Goal: Information Seeking & Learning: Learn about a topic

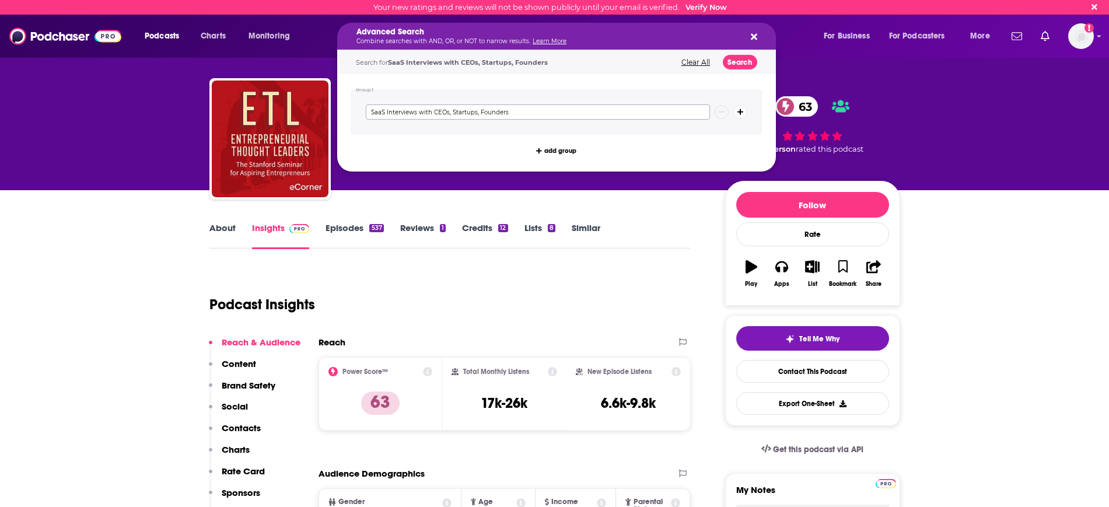
click at [639, 116] on input "SaaS Interviews with CEOs, Startups, Founders" at bounding box center [538, 111] width 344 height 15
click at [737, 65] on button "Search" at bounding box center [740, 62] width 34 height 15
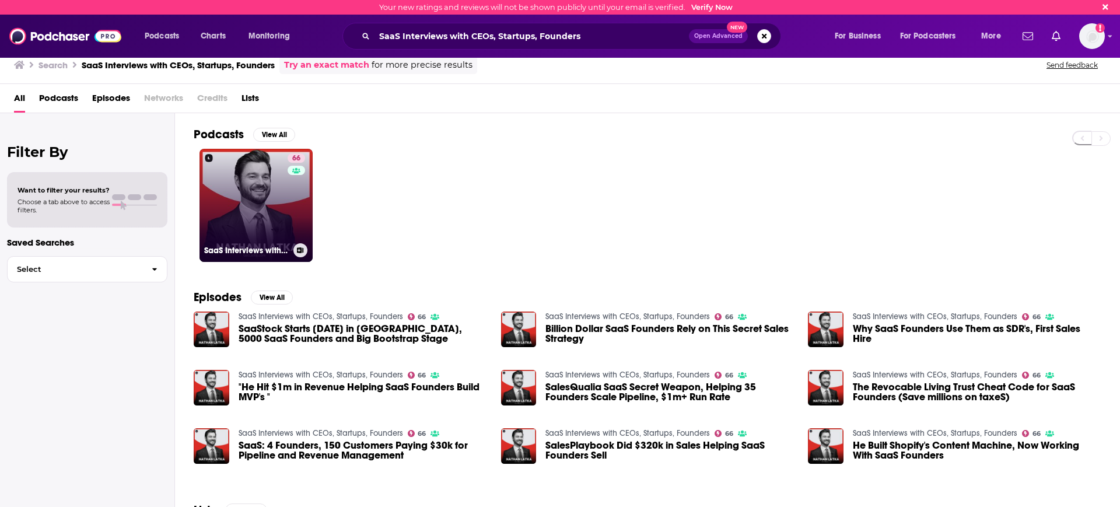
click at [264, 216] on link "66 SaaS Interviews with CEOs, Startups, Founders" at bounding box center [256, 205] width 113 height 113
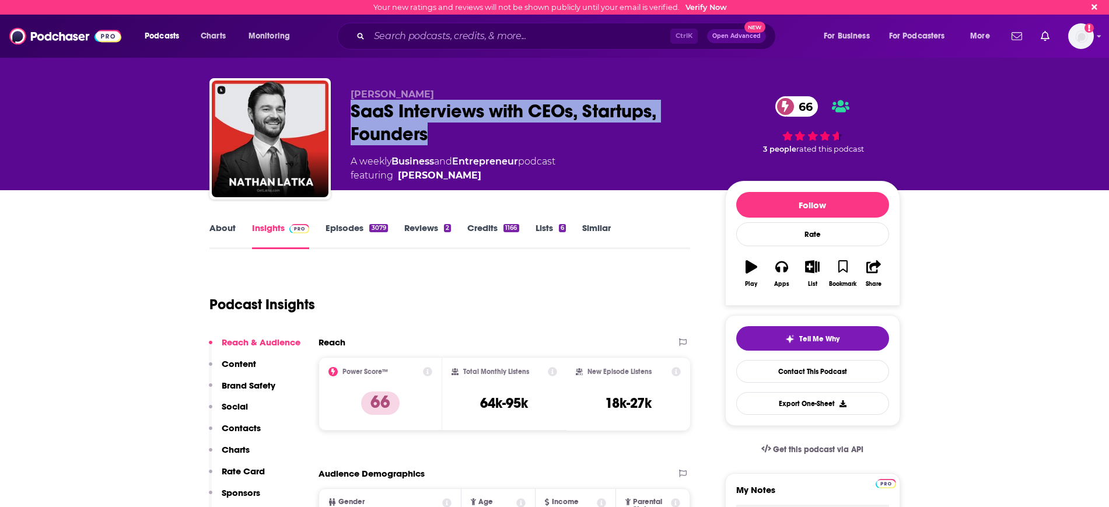
drag, startPoint x: 351, startPoint y: 105, endPoint x: 432, endPoint y: 132, distance: 85.6
click at [432, 132] on div "SaaS Interviews with CEOs, Startups, Founders 66" at bounding box center [529, 123] width 356 height 46
copy h2 "SaaS Interviews with CEOs, Startups, Founders"
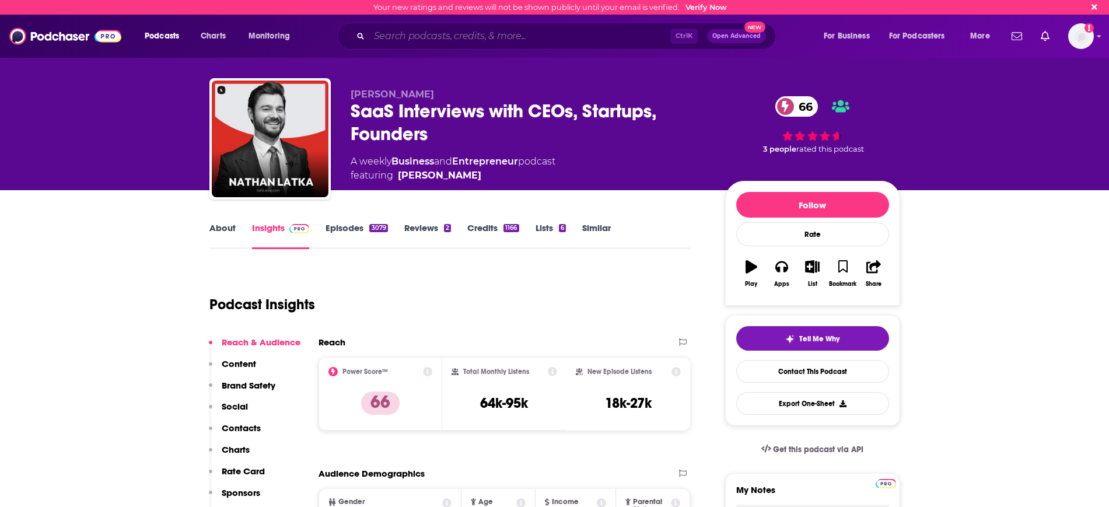
click at [421, 43] on input "Search podcasts, credits, & more..." at bounding box center [519, 36] width 301 height 19
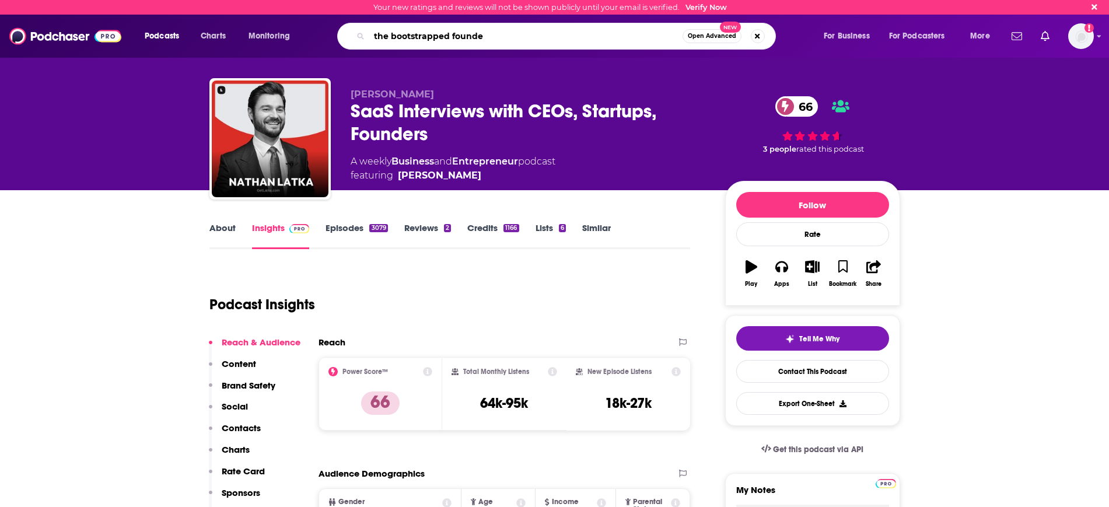
type input "the bootstrapped founder"
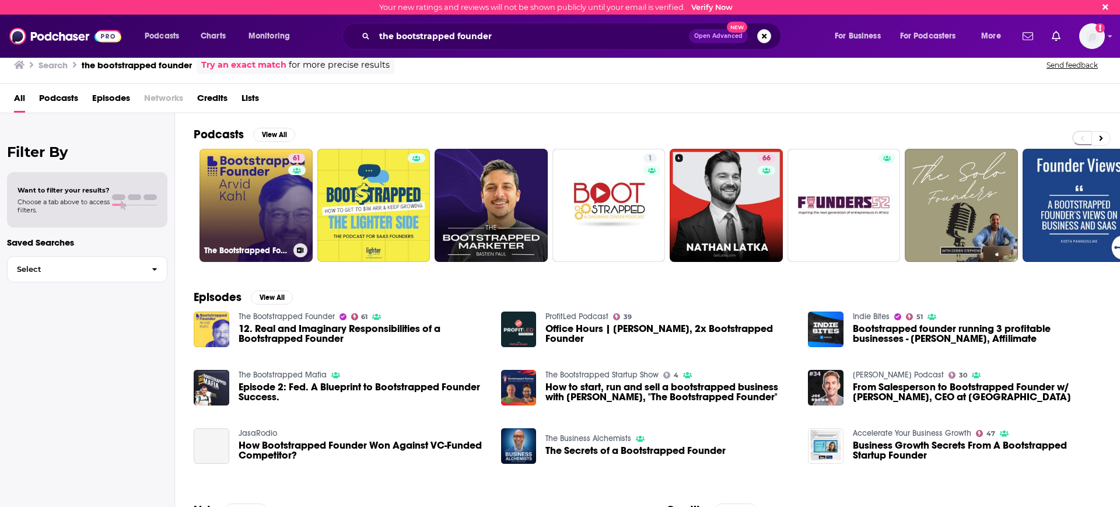
click at [272, 180] on link "61 The Bootstrapped Founder" at bounding box center [256, 205] width 113 height 113
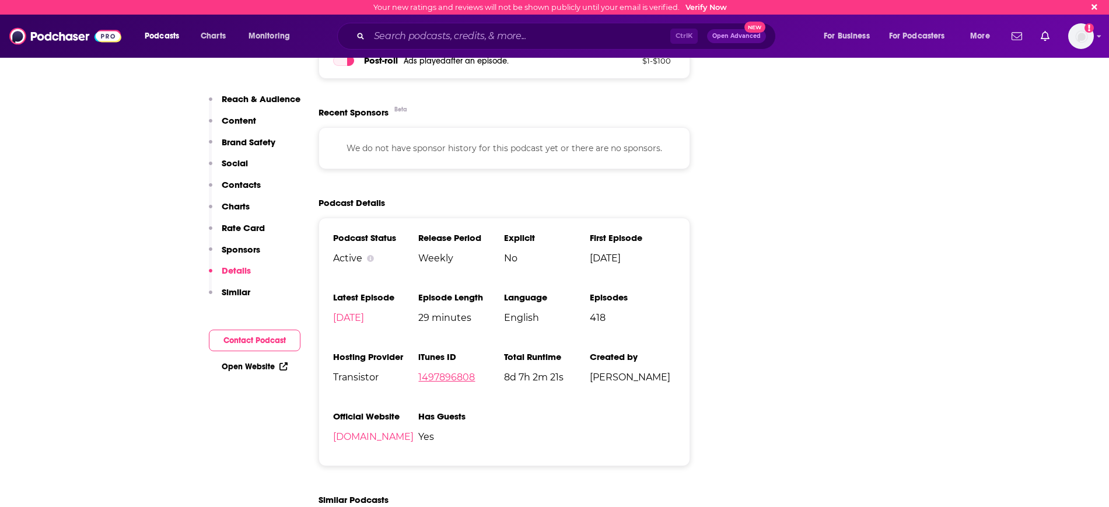
scroll to position [1969, 0]
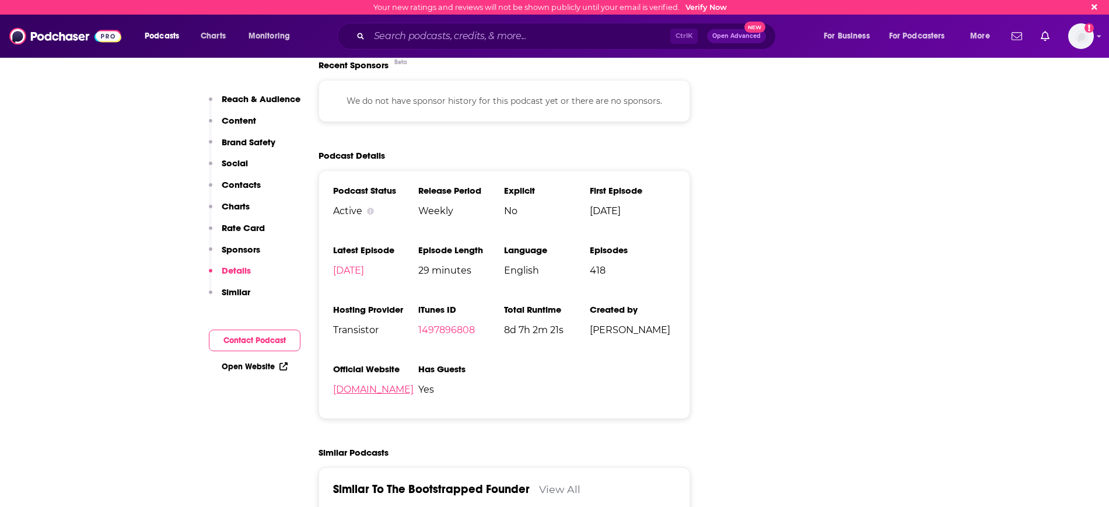
click at [414, 384] on link "[DOMAIN_NAME]" at bounding box center [373, 389] width 81 height 11
click at [421, 41] on input "Search podcasts, credits, & more..." at bounding box center [519, 36] width 301 height 19
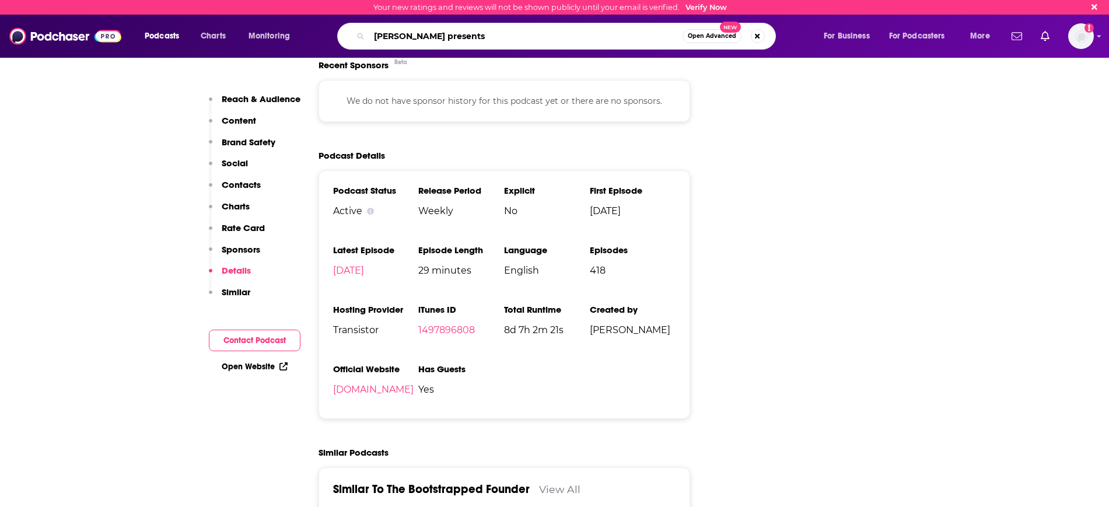
type input "[PERSON_NAME] presents"
click at [716, 36] on span "Open Advanced" at bounding box center [712, 36] width 48 height 6
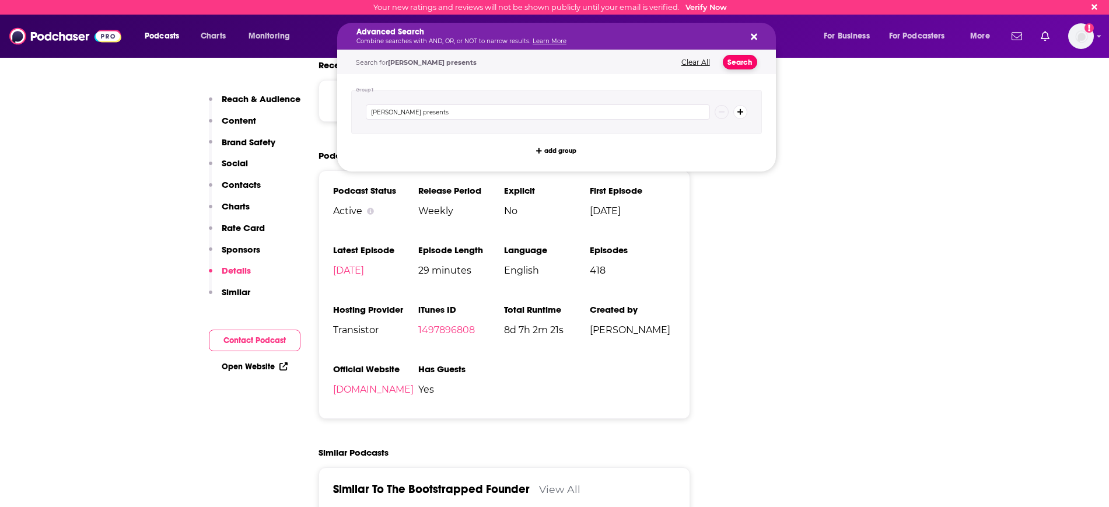
click at [742, 61] on button "Search" at bounding box center [740, 62] width 34 height 15
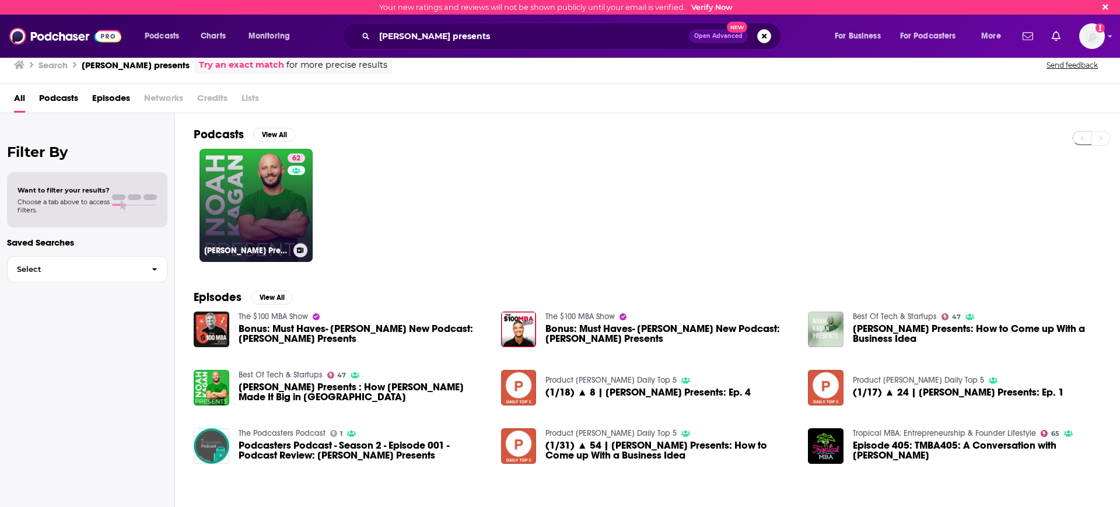
click at [238, 220] on link "62 [PERSON_NAME] Presents" at bounding box center [256, 205] width 113 height 113
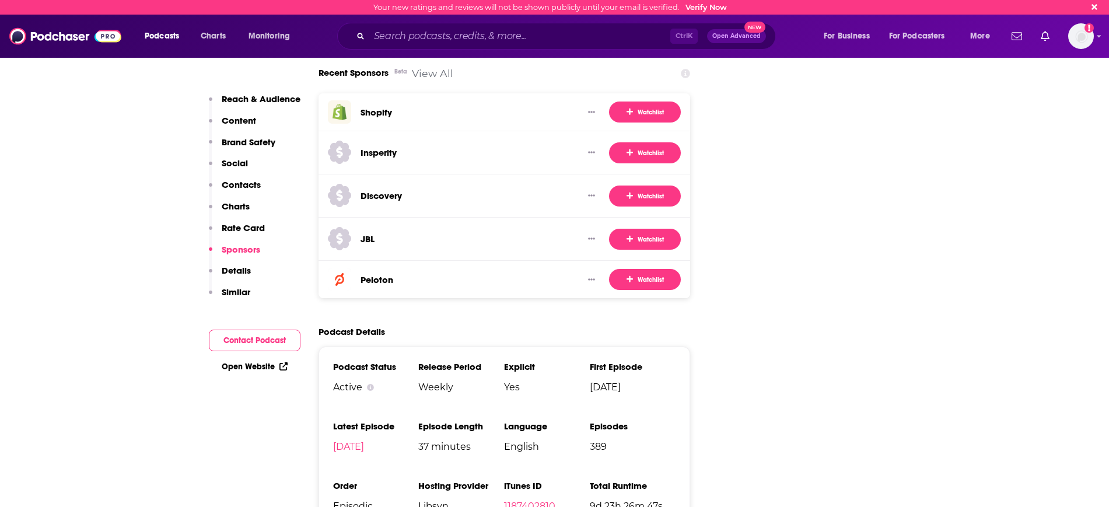
scroll to position [2261, 0]
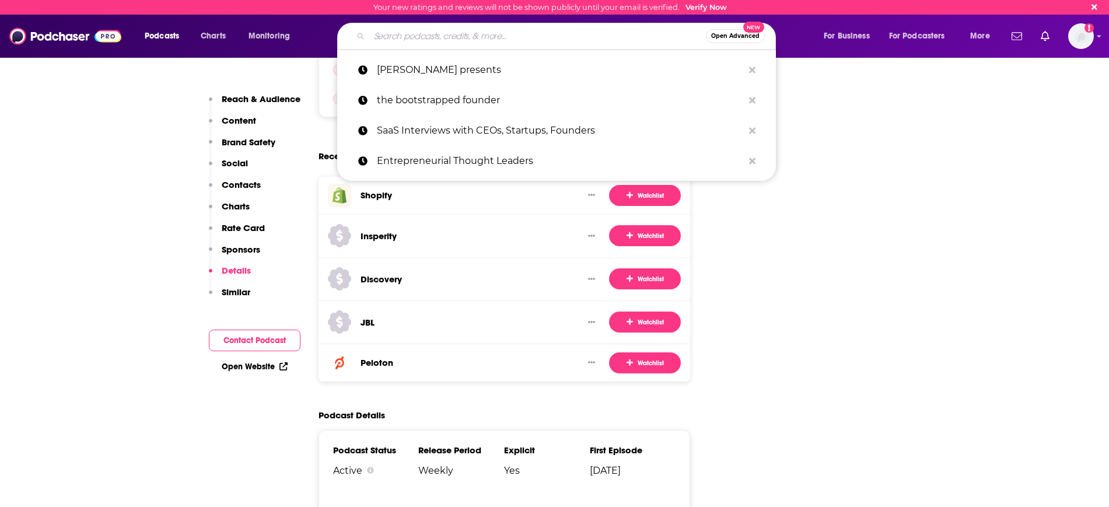
click at [523, 33] on input "Search podcasts, credits, & more..." at bounding box center [537, 36] width 337 height 19
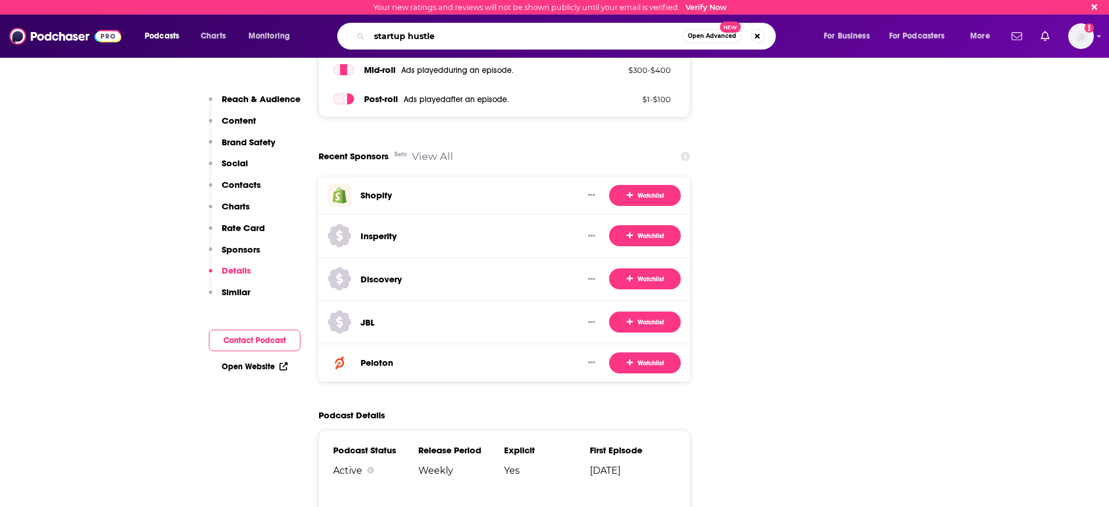
type input "startup hustle"
click at [711, 41] on button "Open Advanced New" at bounding box center [712, 36] width 59 height 14
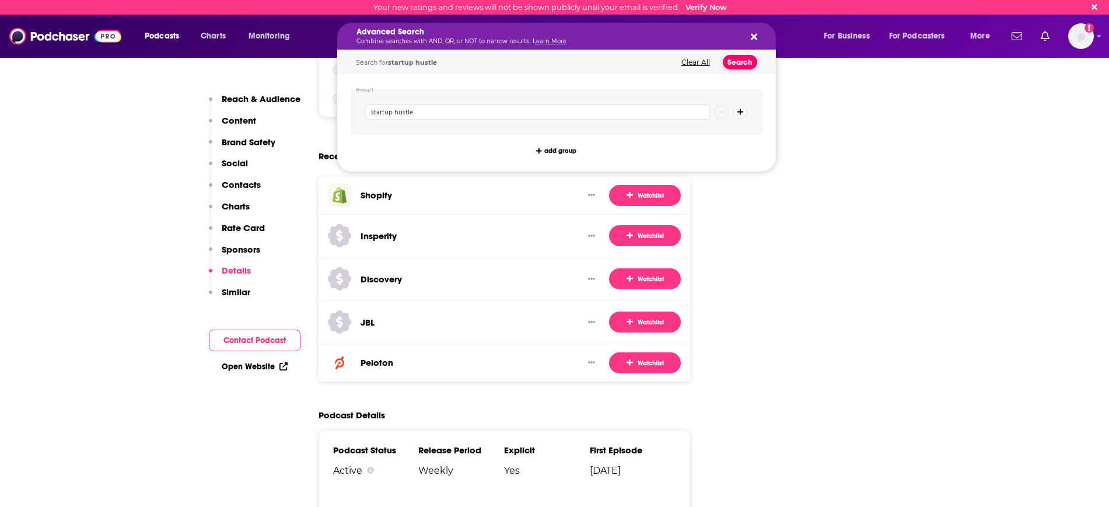
click at [728, 65] on button "Search" at bounding box center [740, 62] width 34 height 15
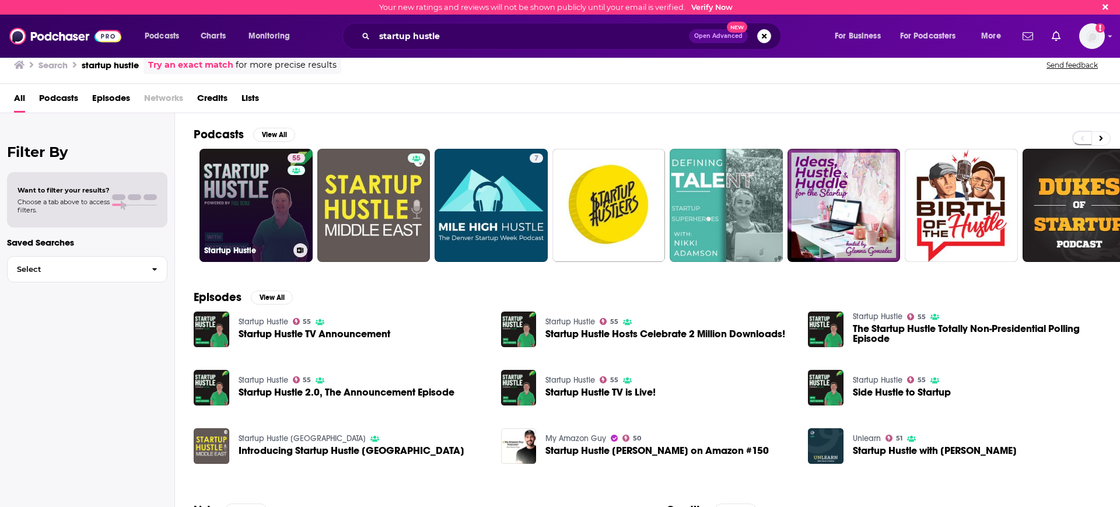
click at [235, 215] on link "55 Startup Hustle" at bounding box center [256, 205] width 113 height 113
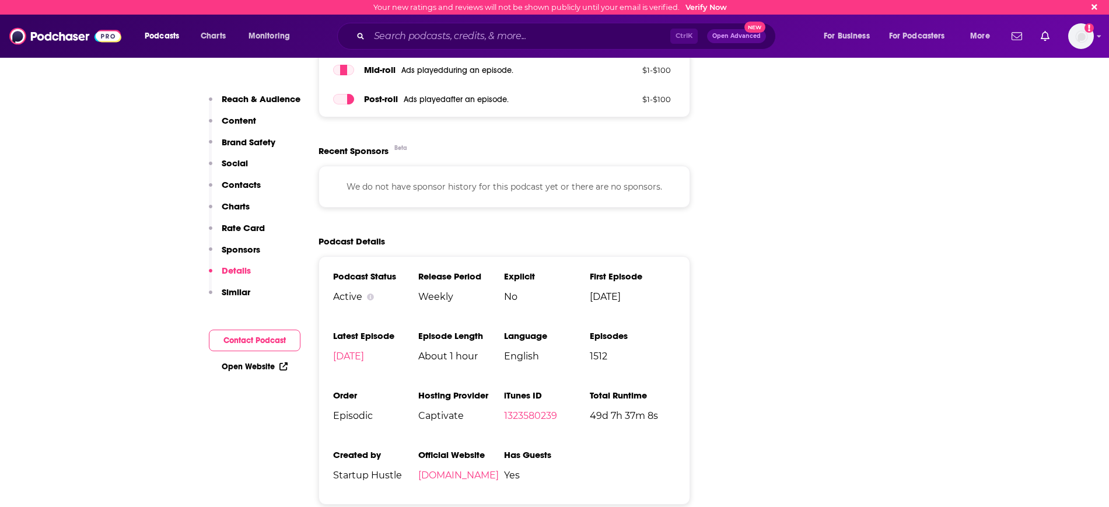
scroll to position [1896, 0]
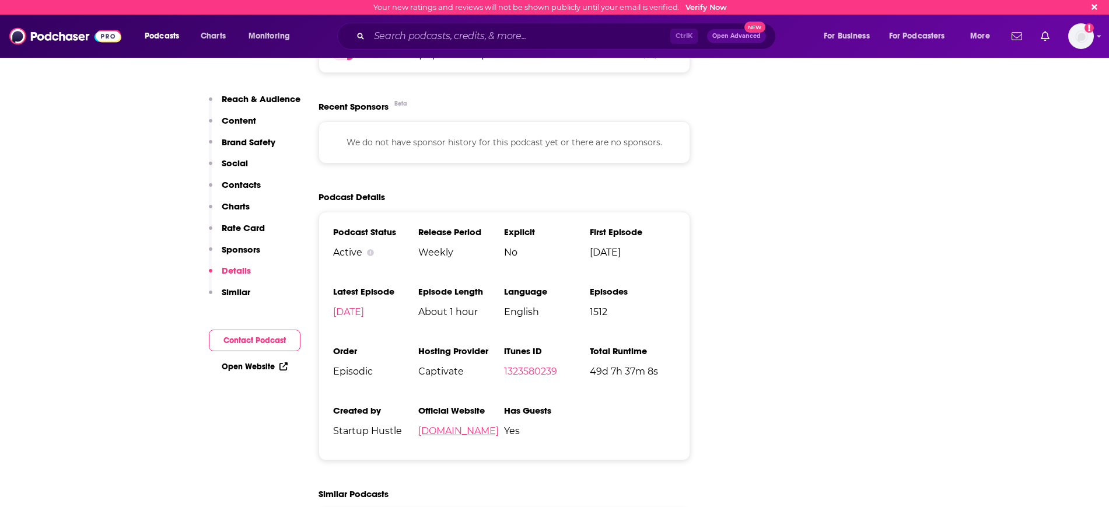
click at [474, 425] on link "[DOMAIN_NAME]" at bounding box center [458, 430] width 81 height 11
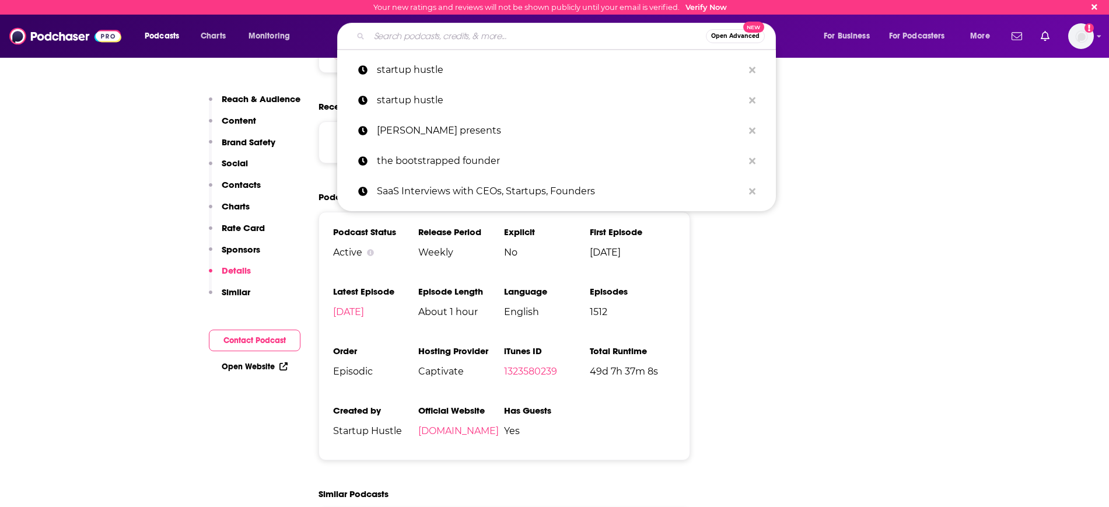
drag, startPoint x: 375, startPoint y: 32, endPoint x: 382, endPoint y: 37, distance: 7.9
click at [377, 34] on input "Search podcasts, credits, & more..." at bounding box center [537, 36] width 337 height 19
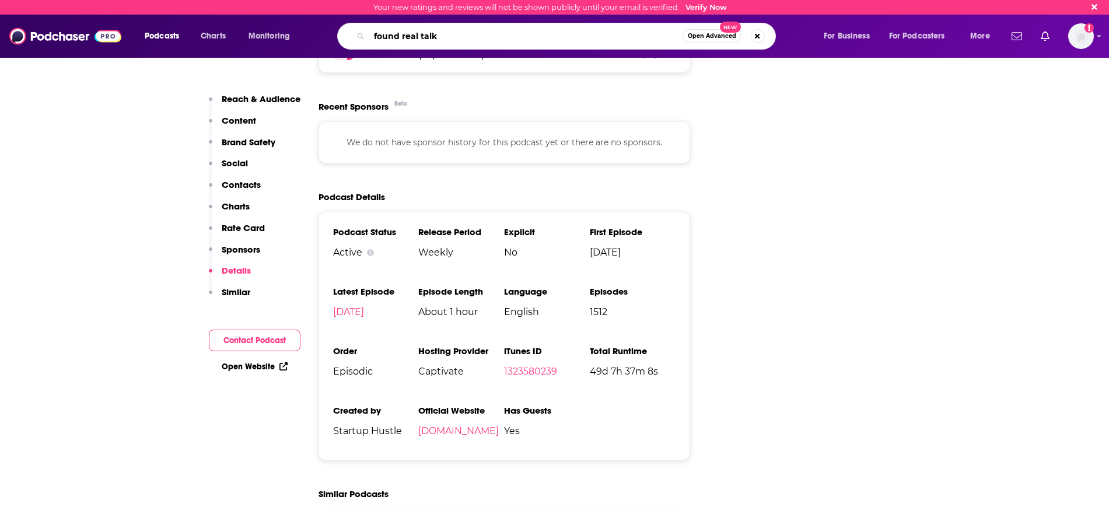
type input "found real talk"
click at [714, 37] on span "Open Advanced" at bounding box center [712, 36] width 48 height 6
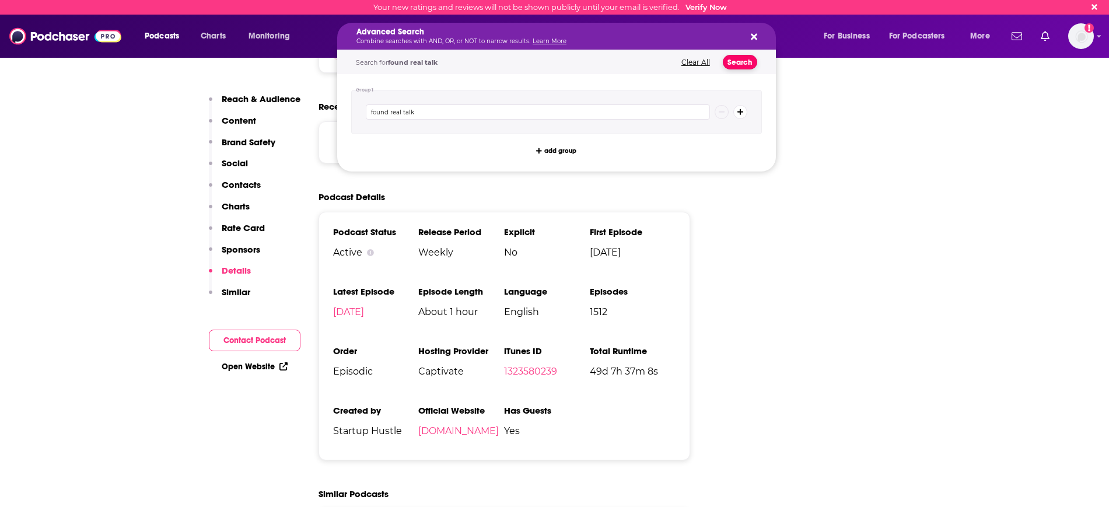
click at [751, 60] on button "Search" at bounding box center [740, 62] width 34 height 15
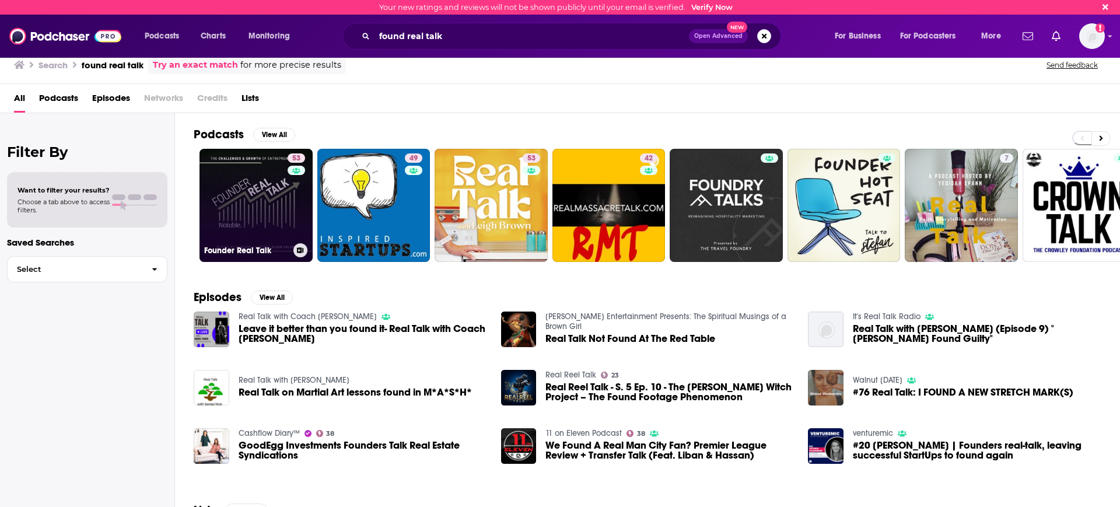
click at [272, 181] on link "53 Founder Real Talk" at bounding box center [256, 205] width 113 height 113
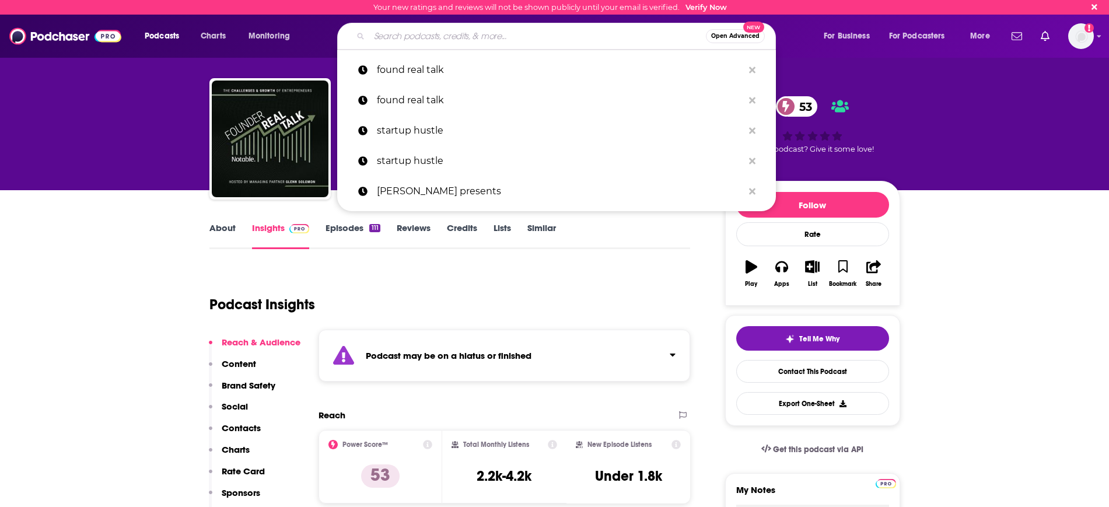
click at [463, 28] on input "Search podcasts, credits, & more..." at bounding box center [537, 36] width 337 height 19
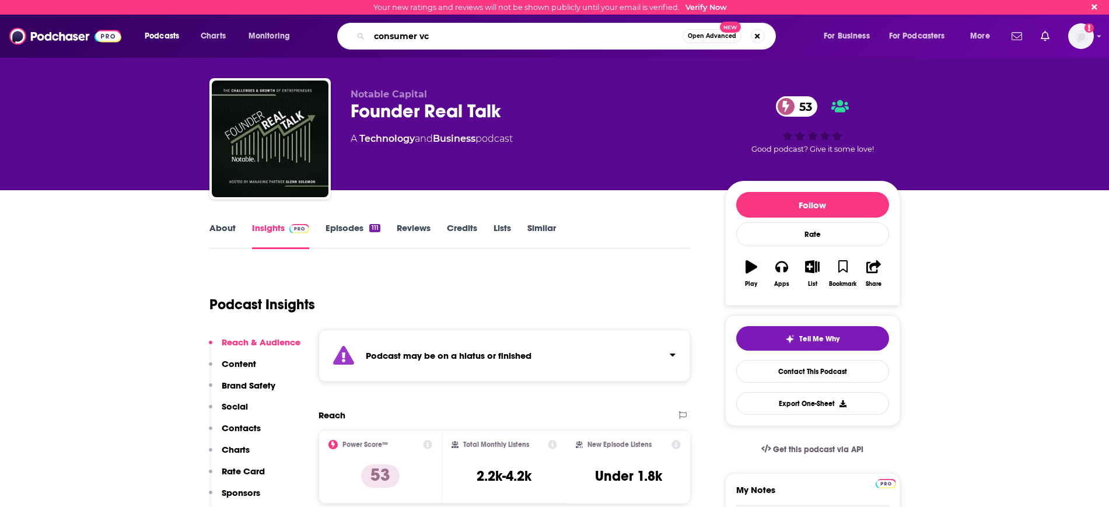
type input "consumer vc"
click at [697, 37] on span "Open Advanced" at bounding box center [712, 36] width 48 height 6
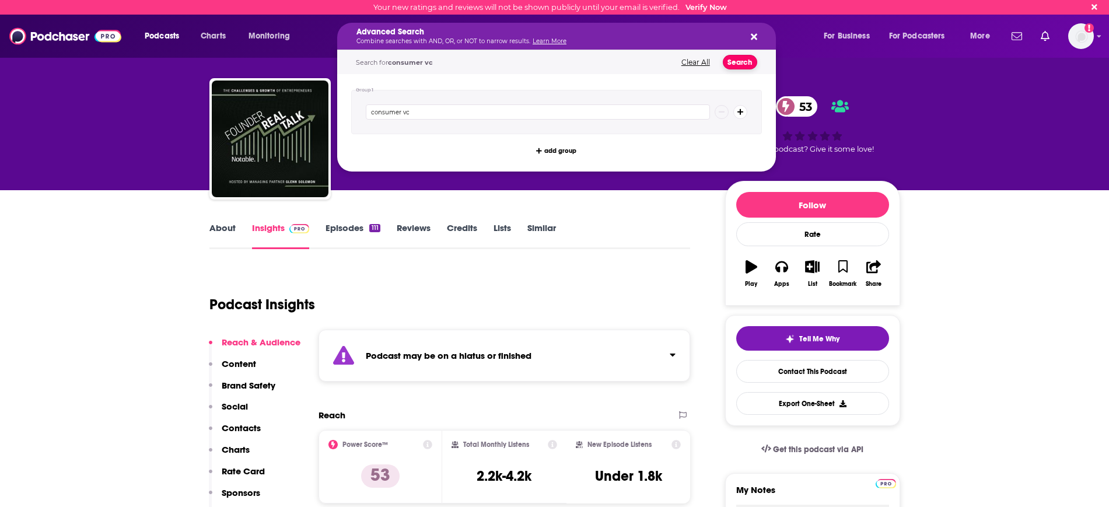
click at [747, 65] on button "Search" at bounding box center [740, 62] width 34 height 15
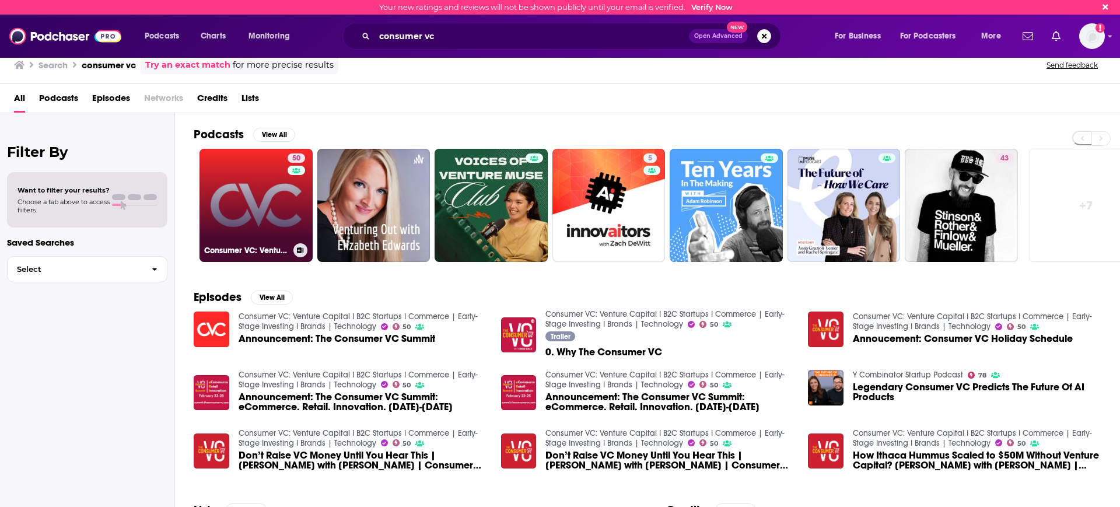
click at [250, 229] on link "50 Consumer VC: Venture Capital I B2C Startups I Commerce | Early-Stage Investi…" at bounding box center [256, 205] width 113 height 113
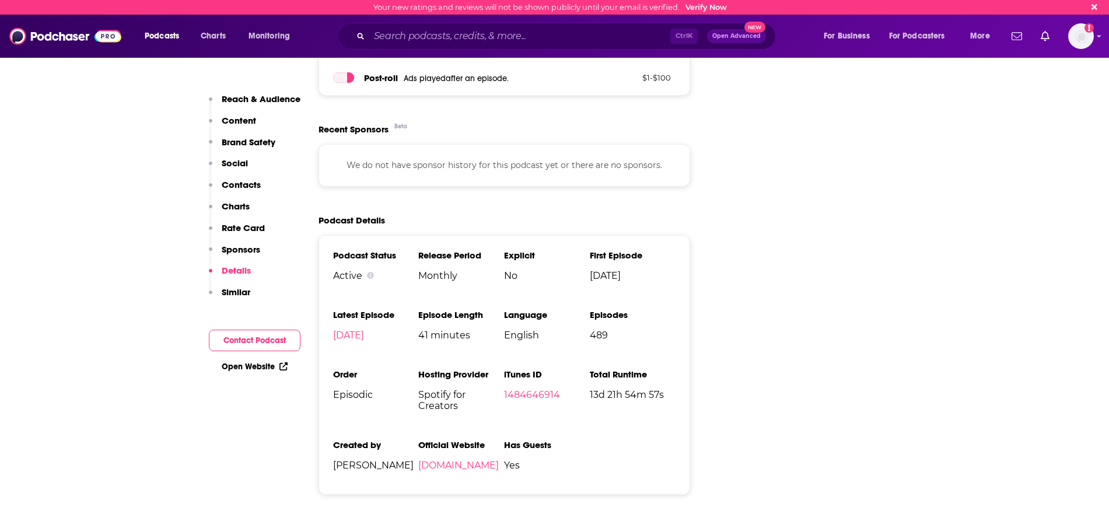
scroll to position [1823, 0]
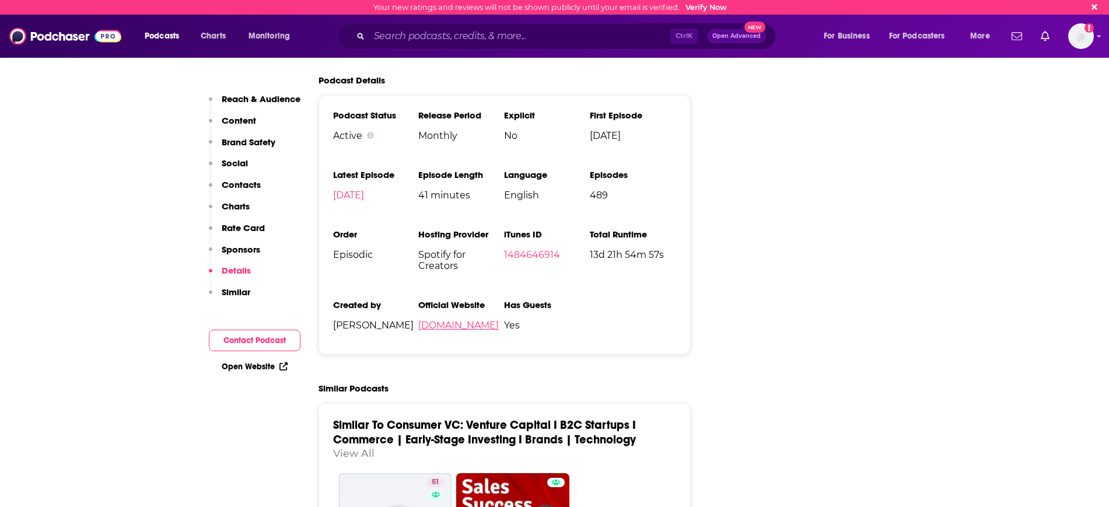
click at [491, 320] on link "[DOMAIN_NAME]" at bounding box center [458, 325] width 81 height 11
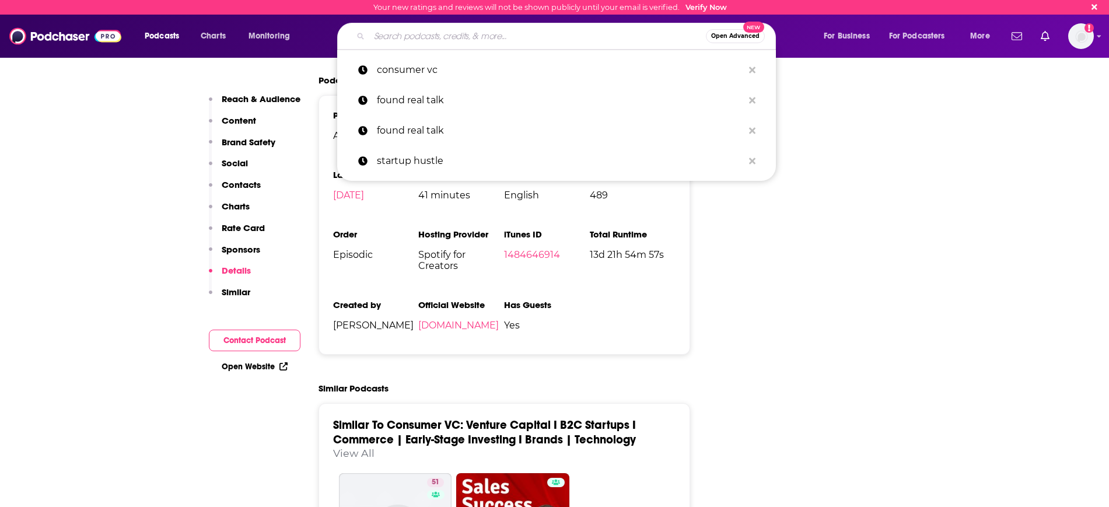
click at [428, 41] on input "Search podcasts, credits, & more..." at bounding box center [537, 36] width 337 height 19
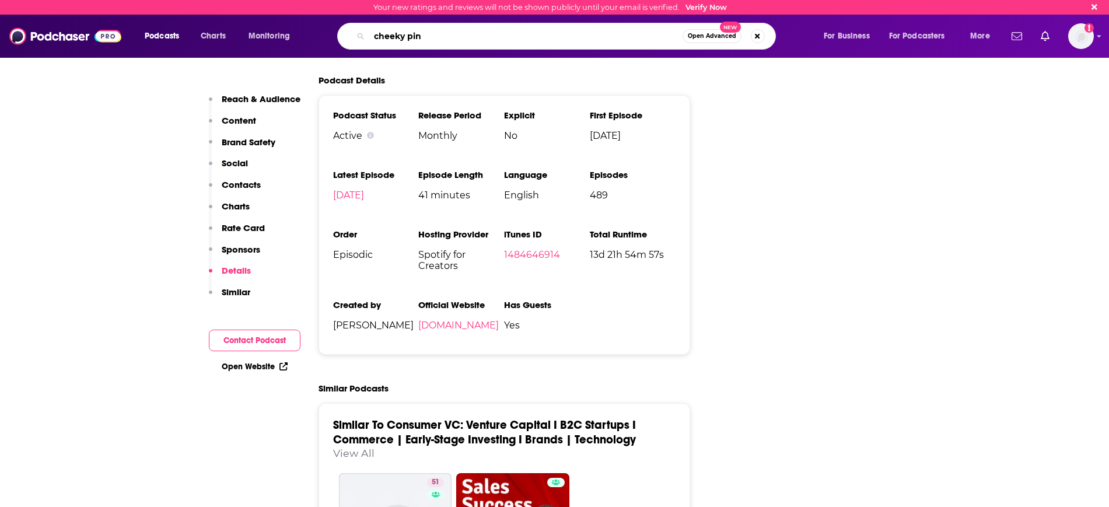
type input "cheeky pint"
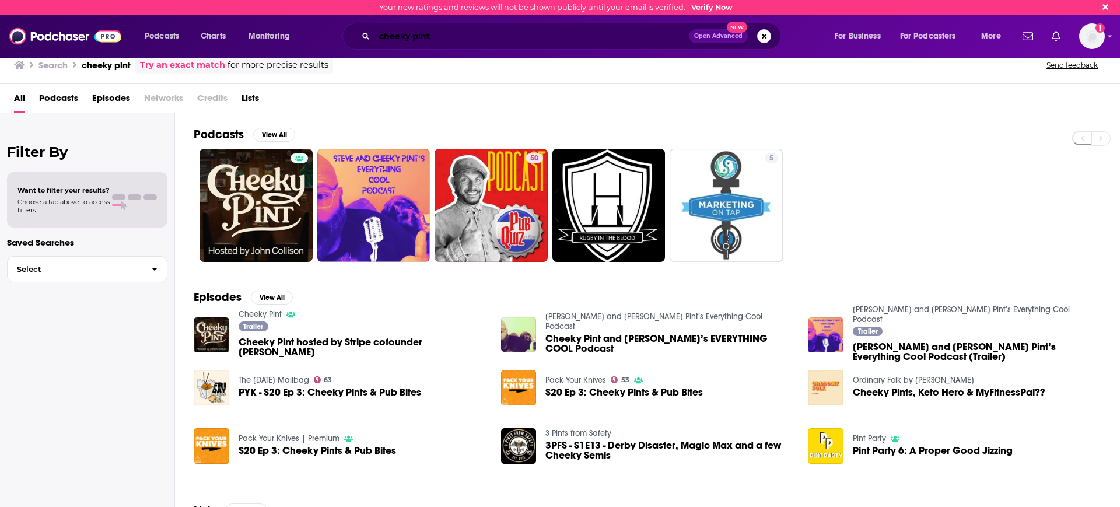
click at [451, 34] on input "cheeky pint" at bounding box center [532, 36] width 314 height 19
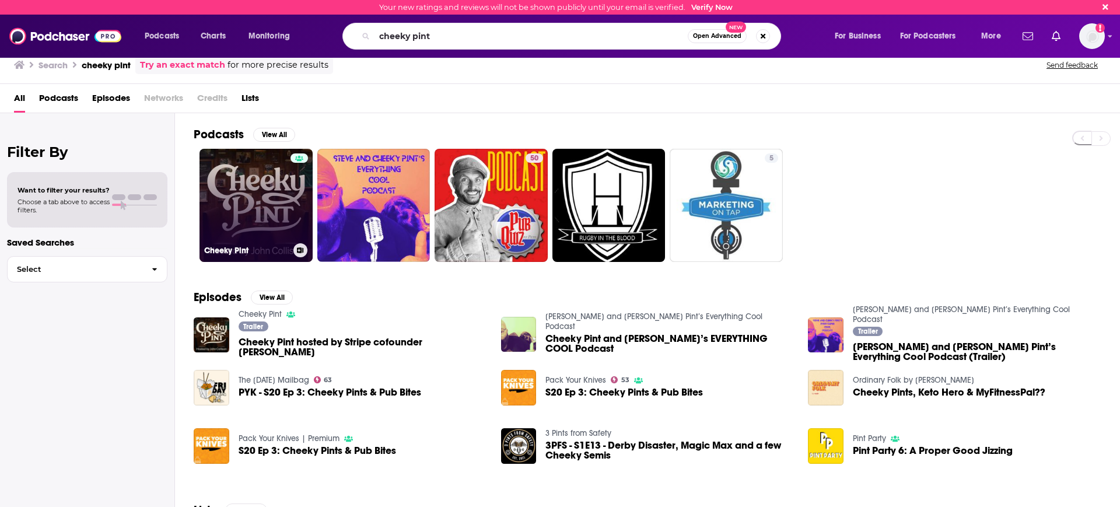
click at [269, 209] on link "Cheeky Pint" at bounding box center [256, 205] width 113 height 113
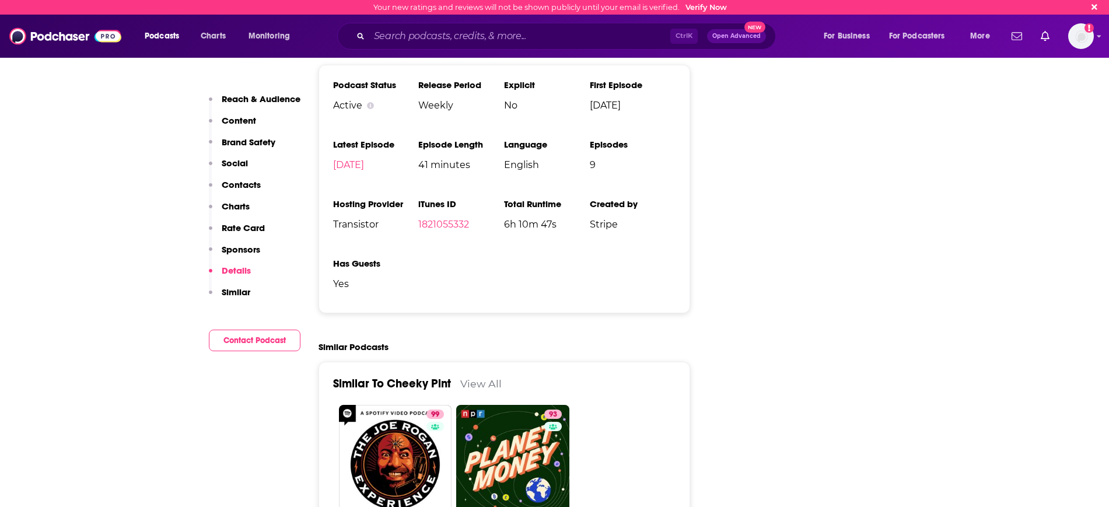
scroll to position [1750, 0]
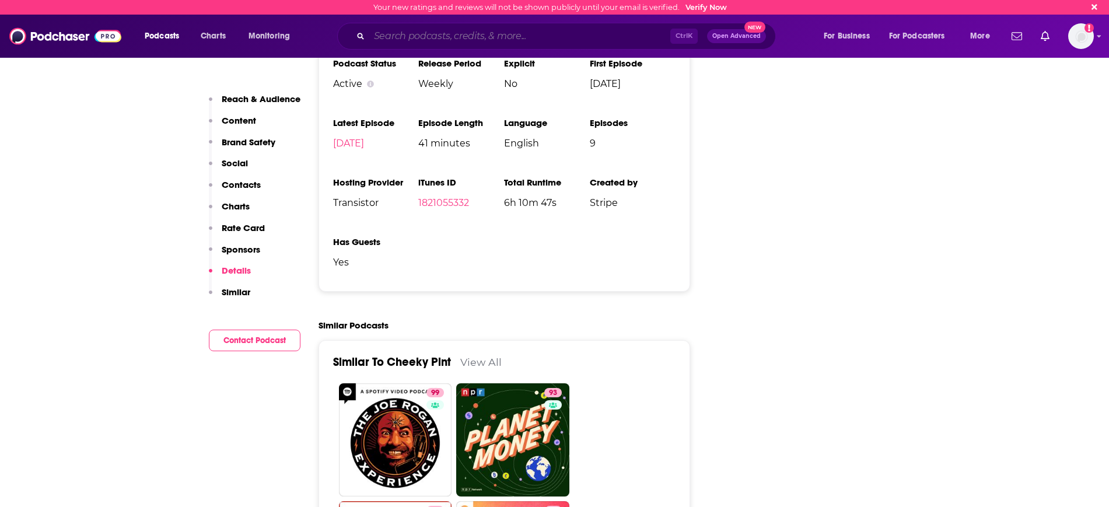
click at [402, 40] on input "Search podcasts, credits, & more..." at bounding box center [519, 36] width 301 height 19
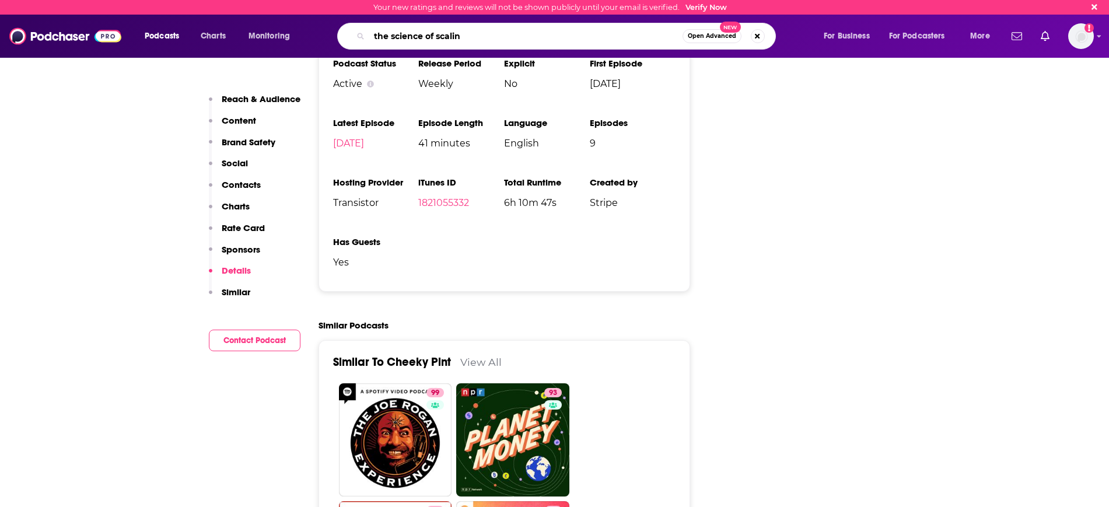
type input "the science of scaling"
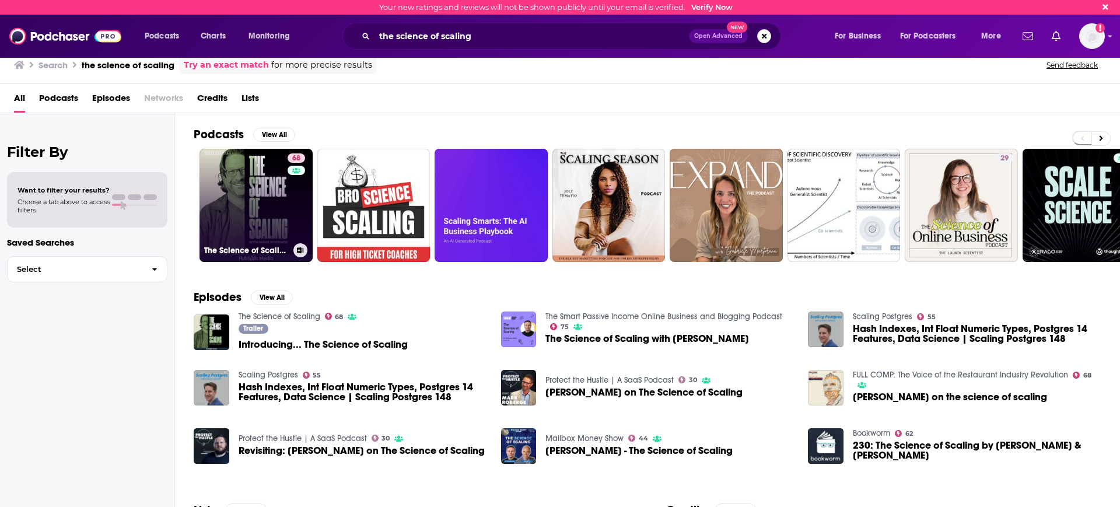
click at [249, 194] on link "68 The Science of Scaling" at bounding box center [256, 205] width 113 height 113
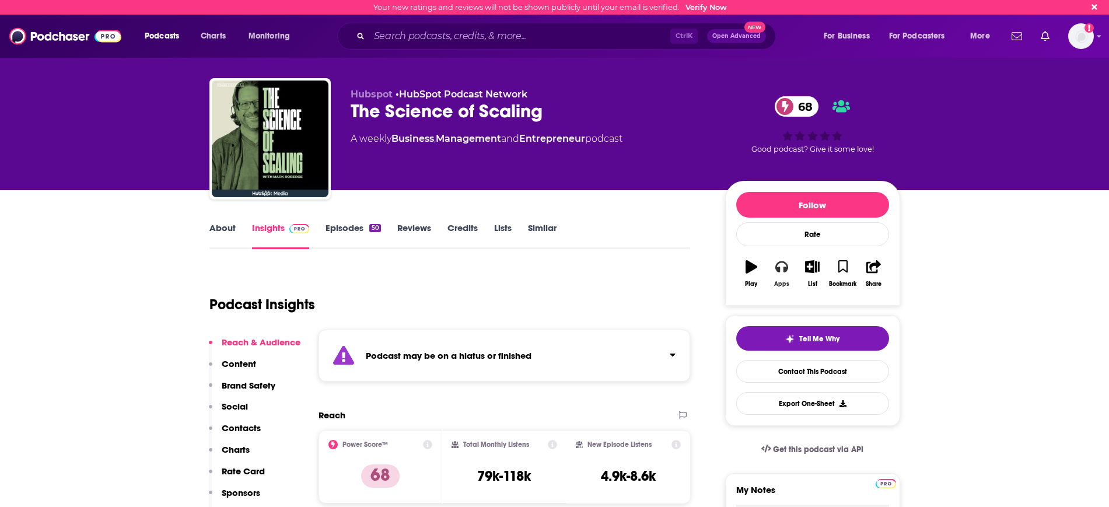
click at [782, 269] on icon "button" at bounding box center [781, 266] width 13 height 13
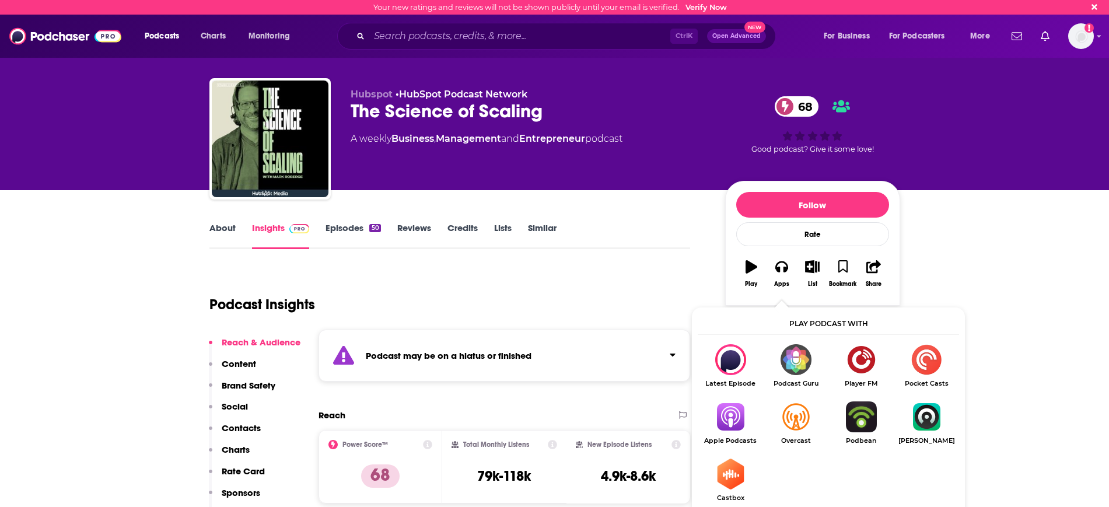
click at [730, 420] on img "Show Listen On dropdown" at bounding box center [730, 416] width 65 height 31
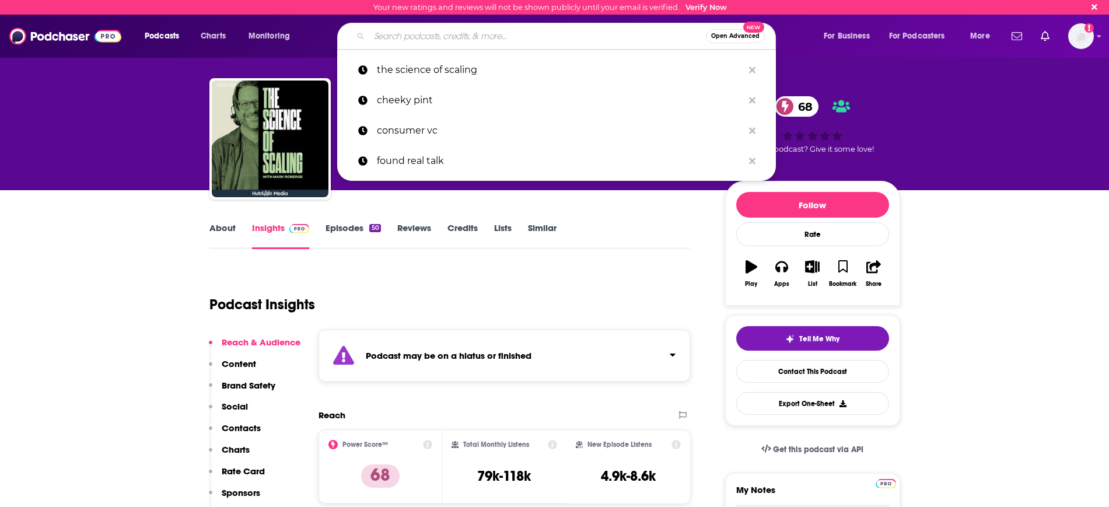
click at [401, 38] on input "Search podcasts, credits, & more..." at bounding box center [537, 36] width 337 height 19
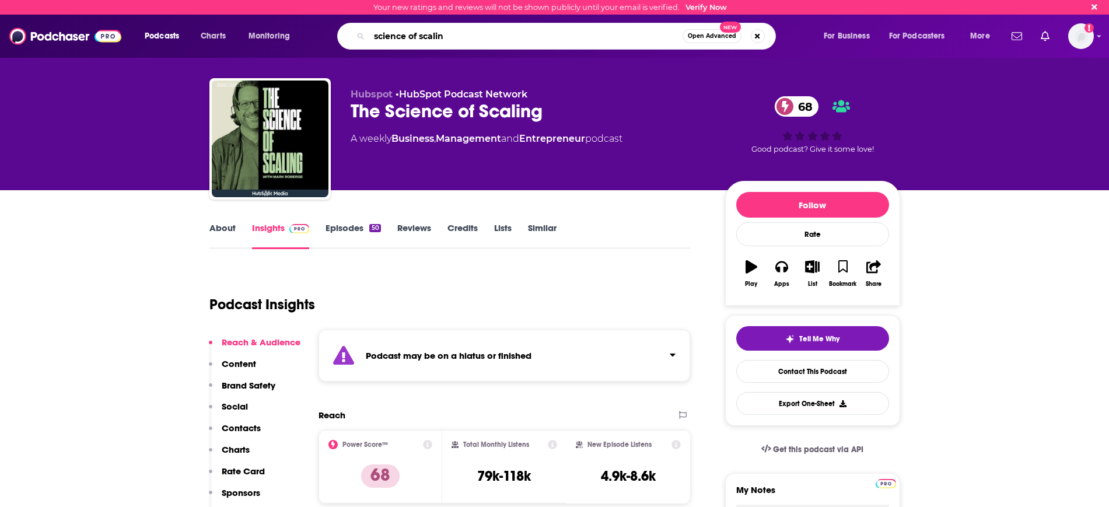
type input "science of scaling"
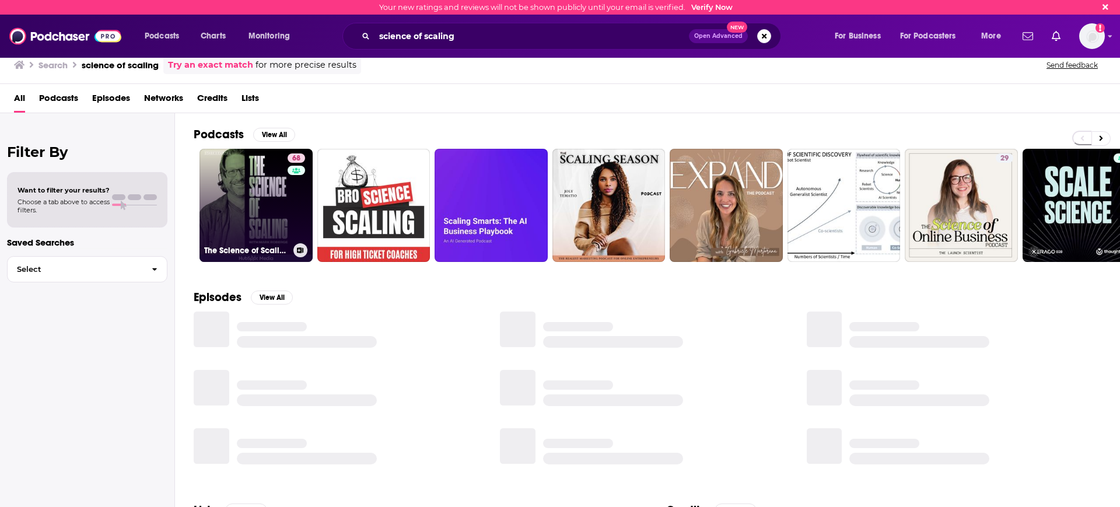
click at [260, 213] on link "68 The Science of Scaling" at bounding box center [256, 205] width 113 height 113
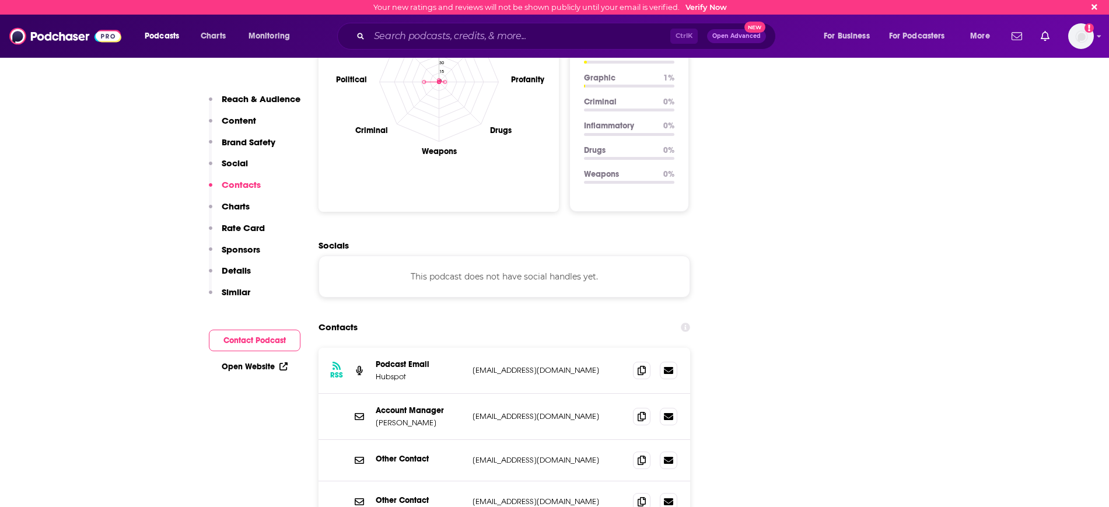
scroll to position [1386, 0]
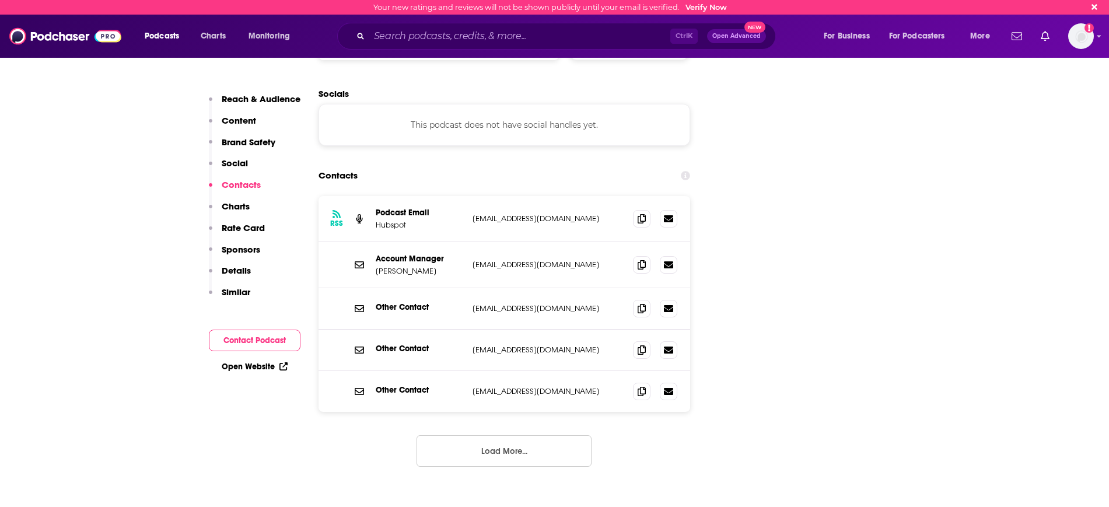
click at [538, 435] on button "Load More..." at bounding box center [504, 451] width 175 height 32
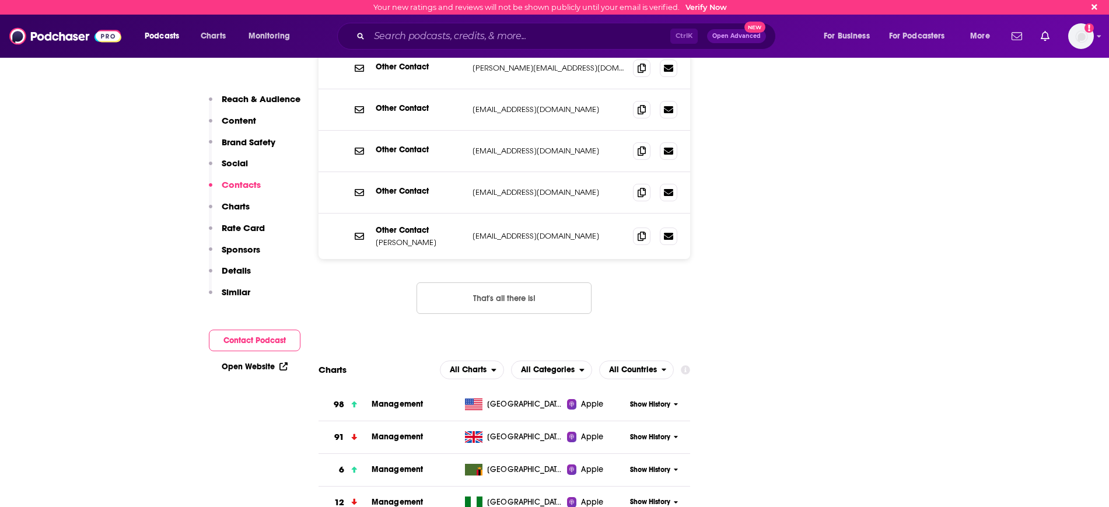
scroll to position [1677, 0]
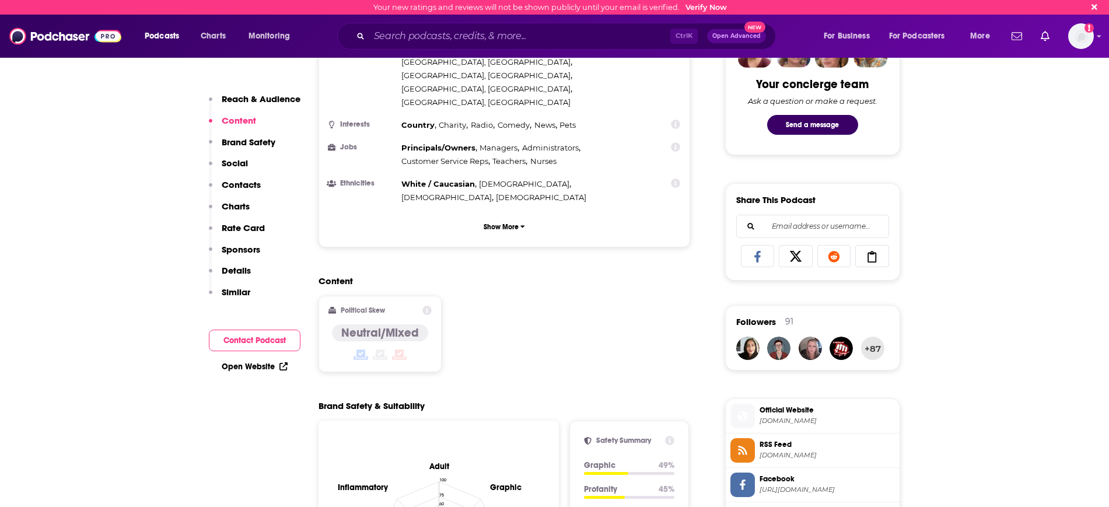
scroll to position [511, 0]
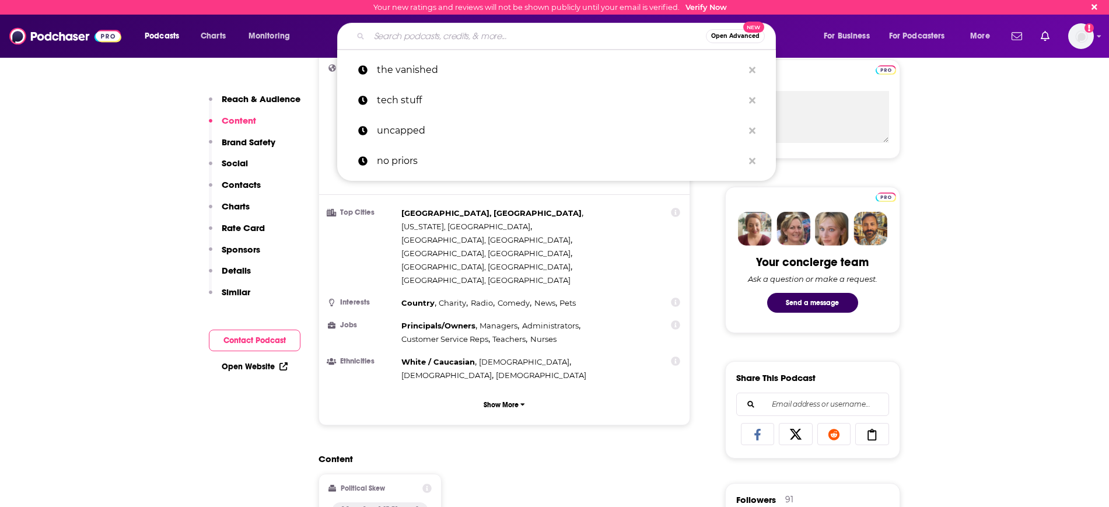
click at [436, 43] on input "Search podcasts, credits, & more..." at bounding box center [537, 36] width 337 height 19
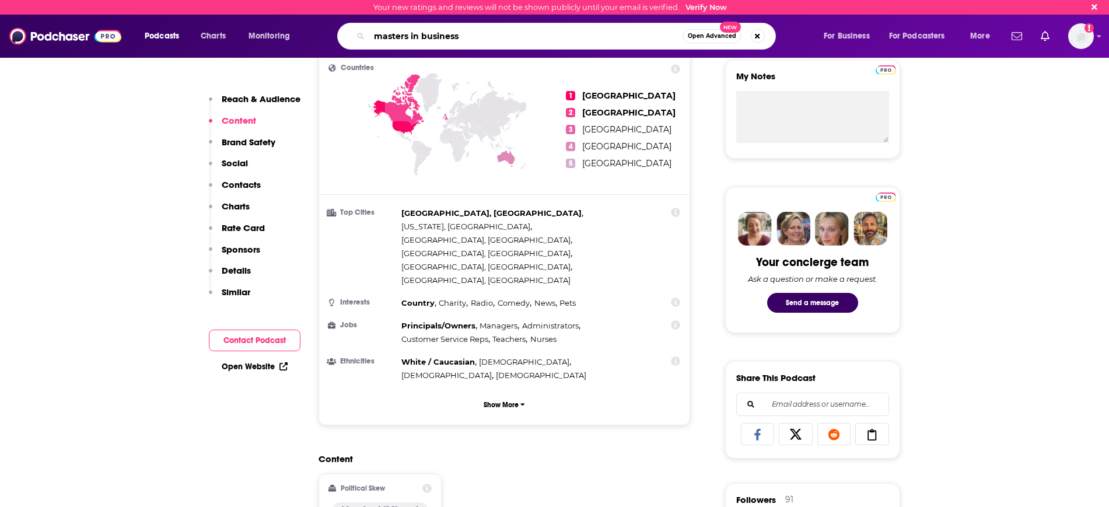
type input "masters in business"
click at [698, 39] on button "Open Advanced New" at bounding box center [712, 36] width 59 height 14
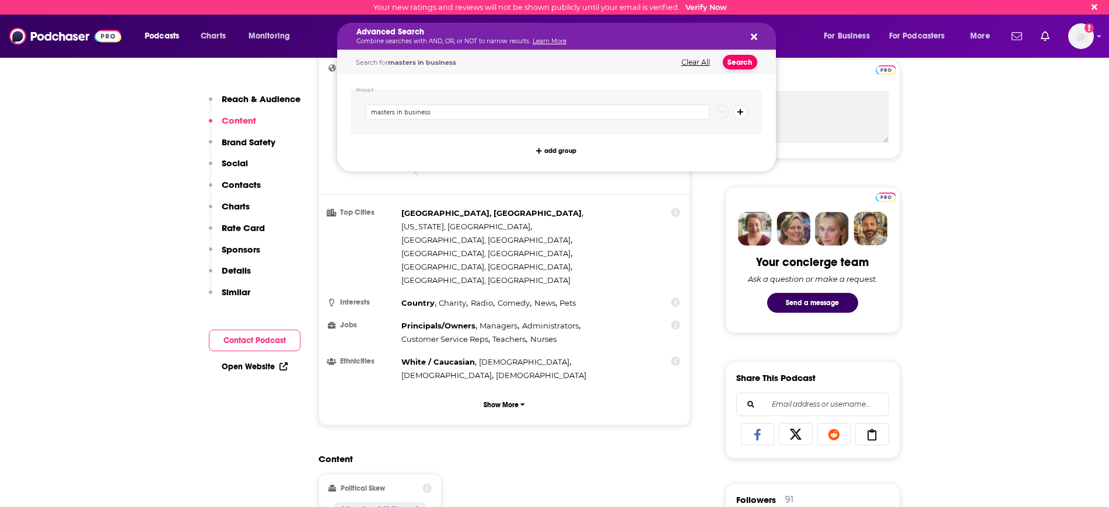
click at [749, 63] on button "Search" at bounding box center [740, 62] width 34 height 15
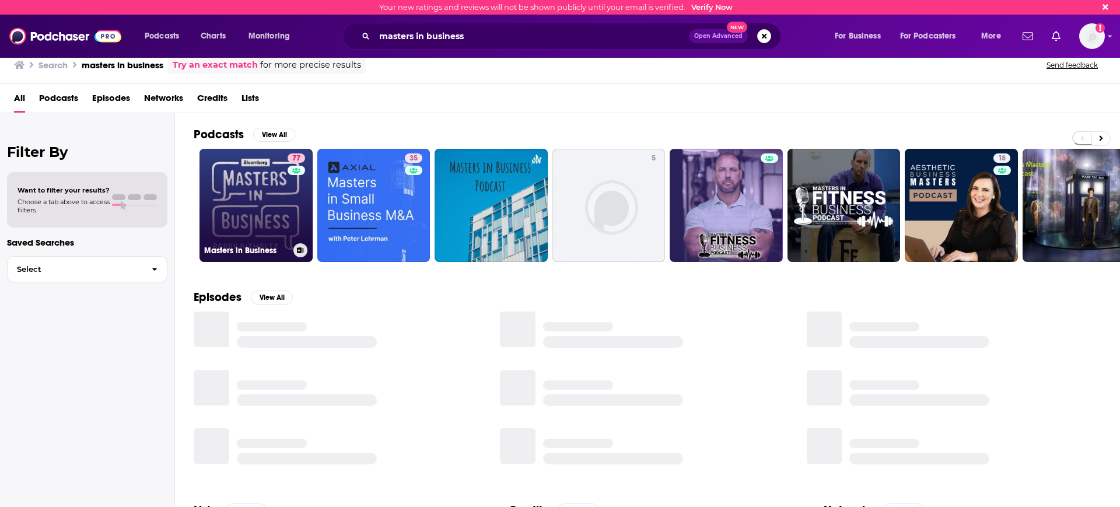
click at [263, 205] on link "77 Masters in Business" at bounding box center [256, 205] width 113 height 113
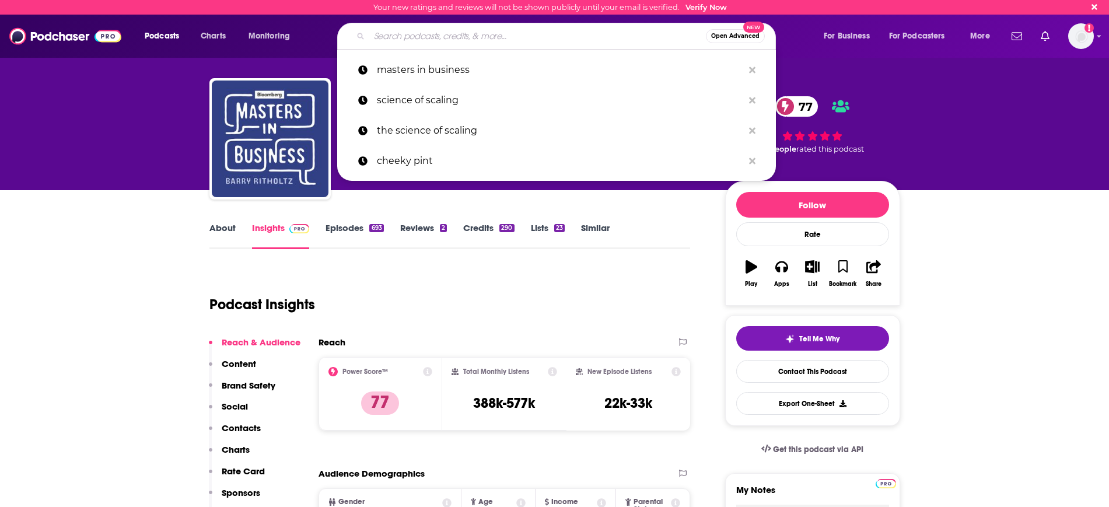
click at [461, 41] on input "Search podcasts, credits, & more..." at bounding box center [537, 36] width 337 height 19
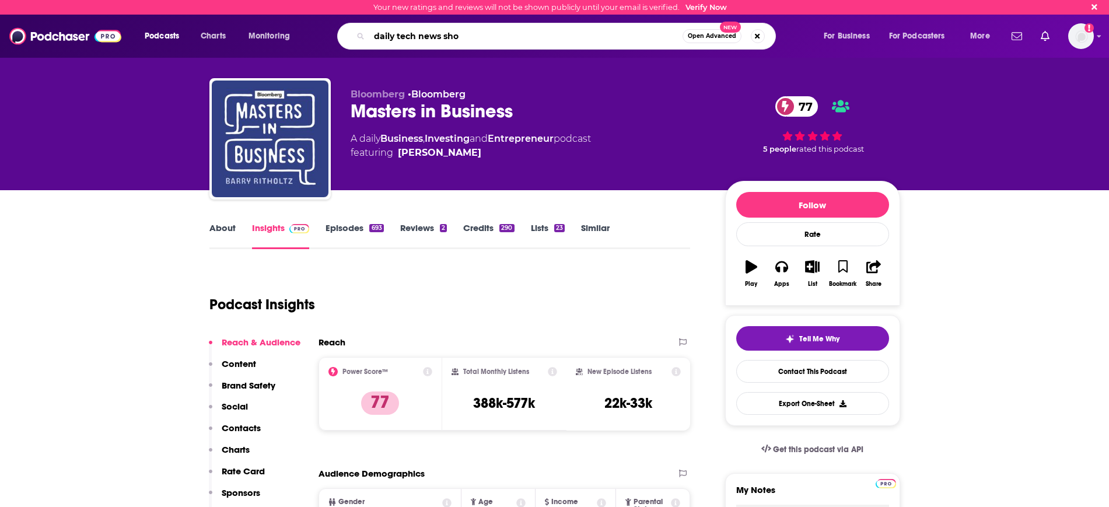
type input "daily tech news show"
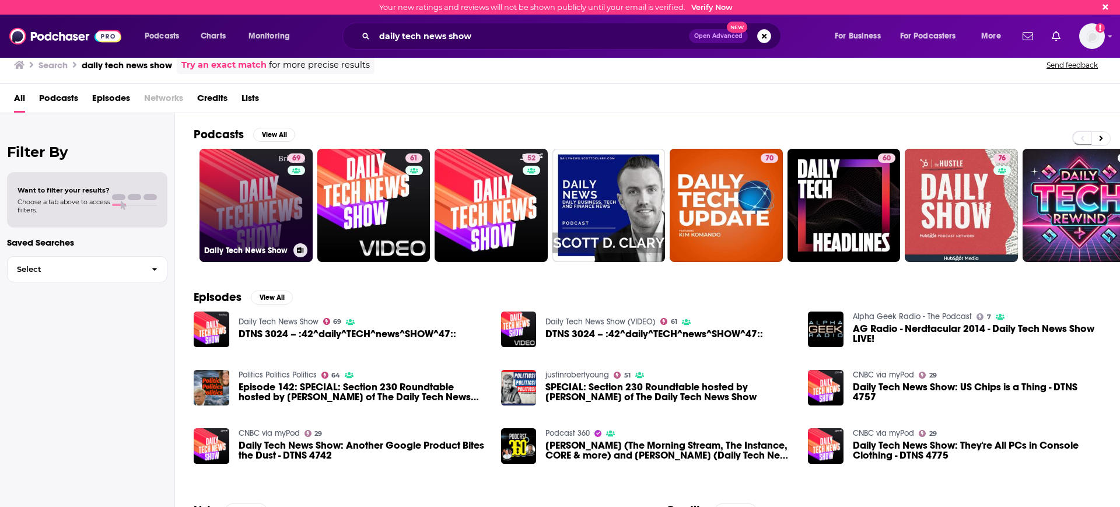
click at [309, 209] on link "69 Daily Tech News Show" at bounding box center [256, 205] width 113 height 113
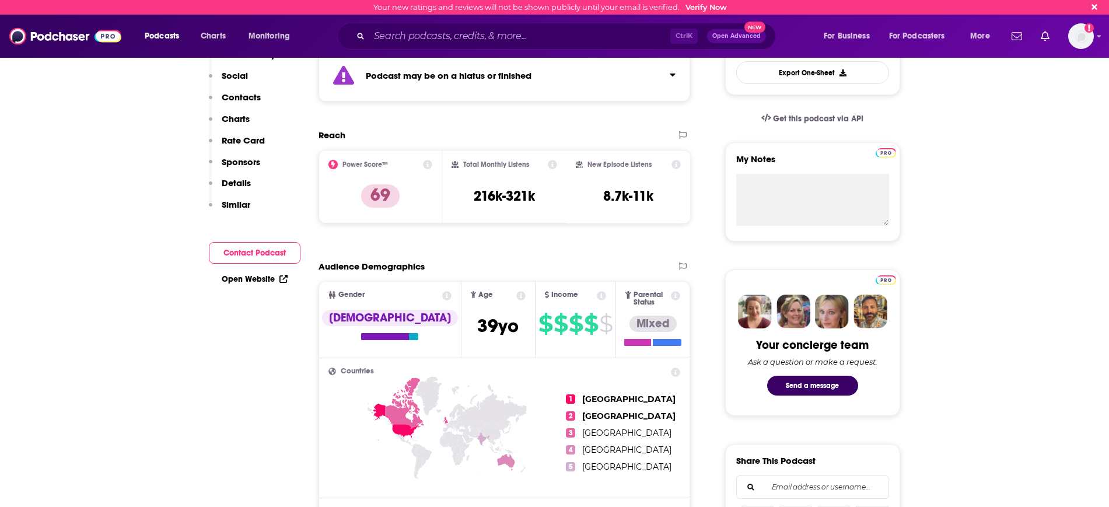
scroll to position [146, 0]
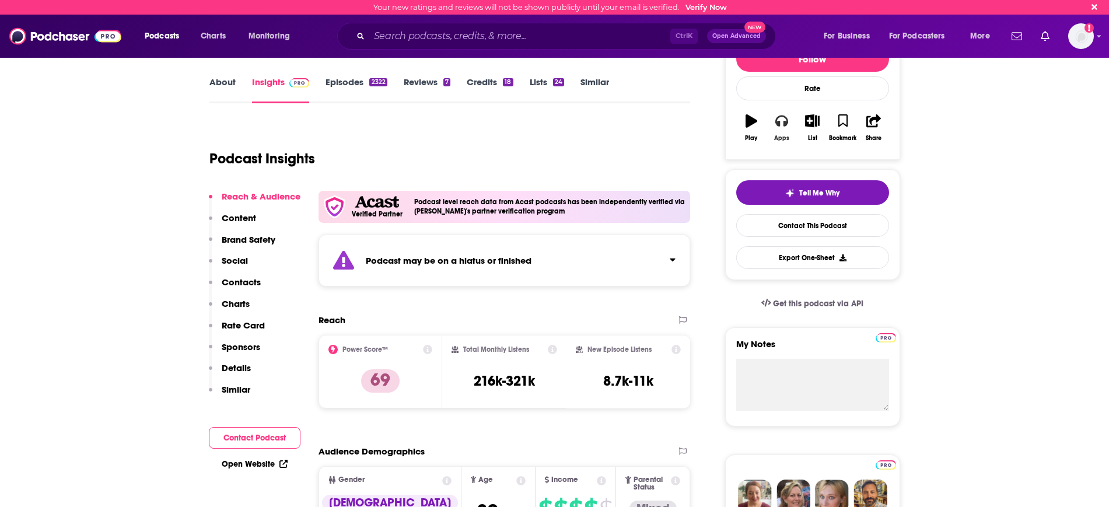
click at [787, 126] on icon "button" at bounding box center [781, 120] width 13 height 13
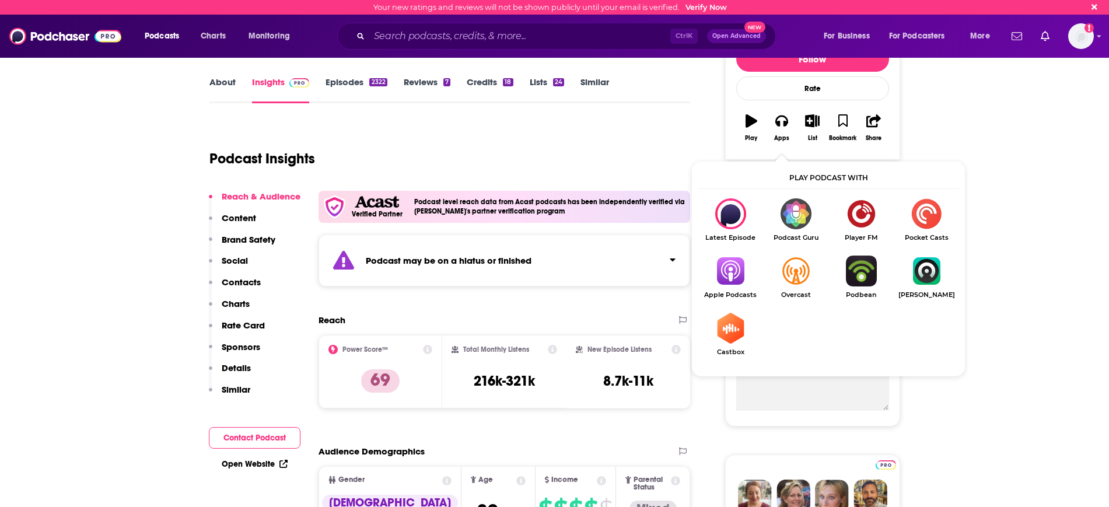
click at [726, 278] on img "Show Listen On dropdown" at bounding box center [730, 271] width 65 height 31
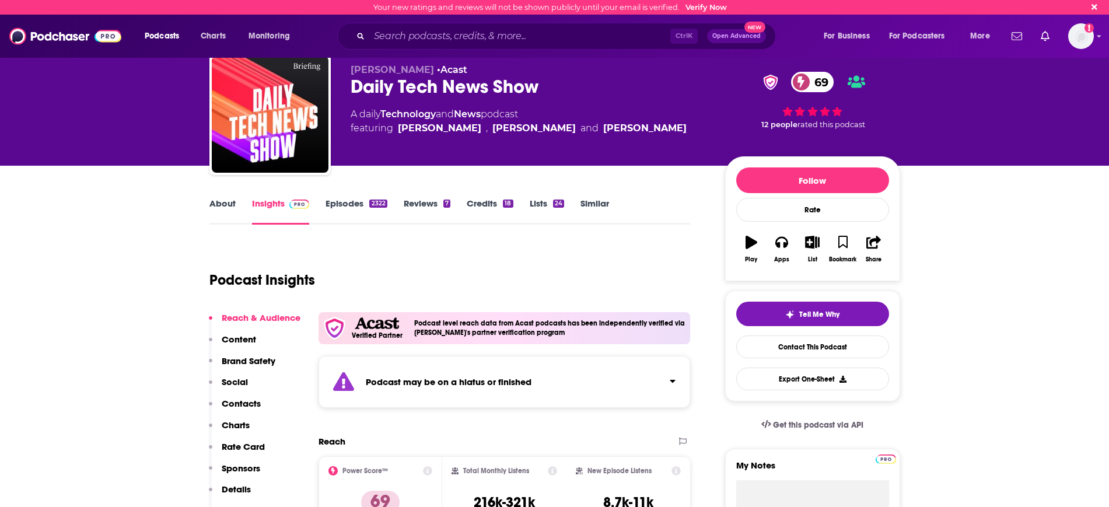
scroll to position [0, 0]
